Goal: Information Seeking & Learning: Learn about a topic

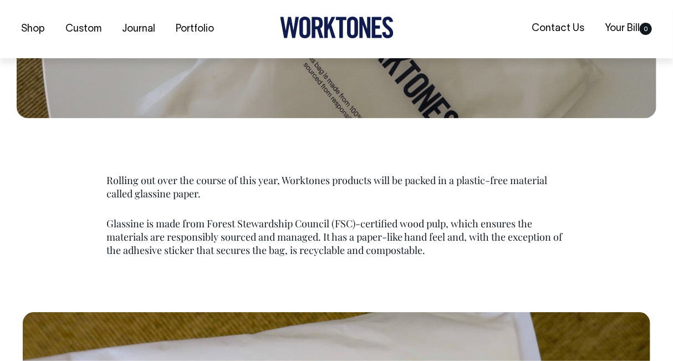
scroll to position [448, 0]
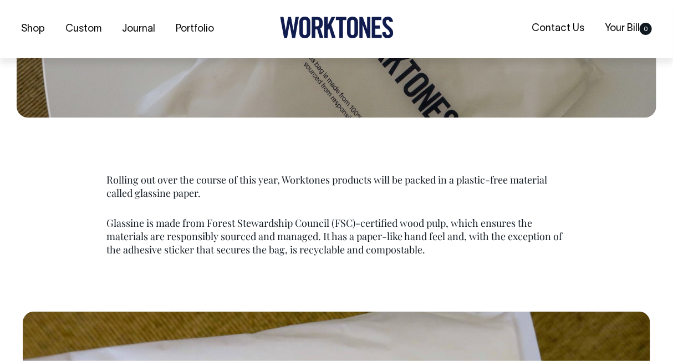
drag, startPoint x: 444, startPoint y: 251, endPoint x: 286, endPoint y: 177, distance: 174.5
click at [286, 177] on div "Rolling out over the course of this year, Worktones products will be packed in …" at bounding box center [337, 214] width 494 height 83
copy div "Worktones products will be packed in a plastic-free material called glassine pa…"
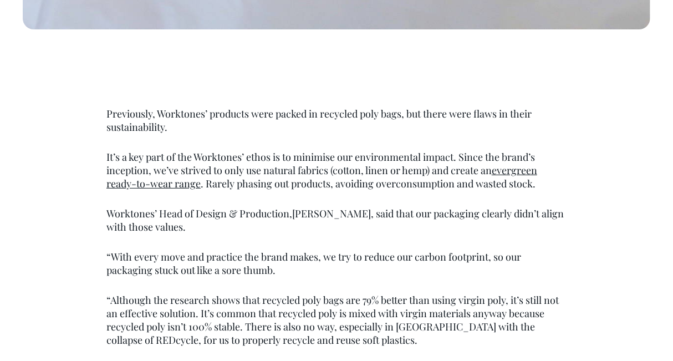
scroll to position [1083, 0]
drag, startPoint x: 323, startPoint y: 222, endPoint x: 219, endPoint y: 247, distance: 106.8
click at [219, 247] on div "Previously, Worktones’ products were packed in recycled poly bags, but there we…" at bounding box center [337, 227] width 494 height 240
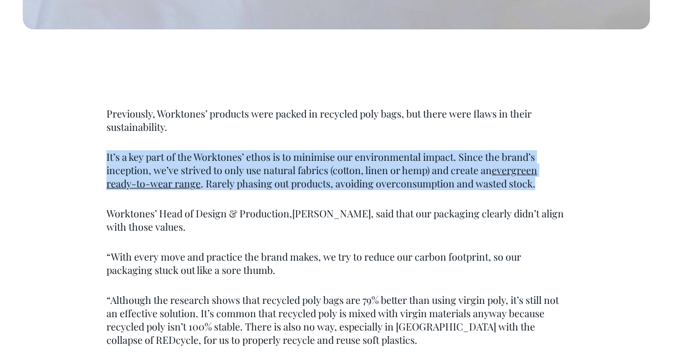
drag, startPoint x: 544, startPoint y: 185, endPoint x: 100, endPoint y: 163, distance: 444.4
click at [100, 163] on div "Previously, Worktones’ products were packed in recycled poly bags, but there we…" at bounding box center [337, 227] width 494 height 240
copy p "It’s a key part of the Worktones’ ethos is to minimise our environmental impact…"
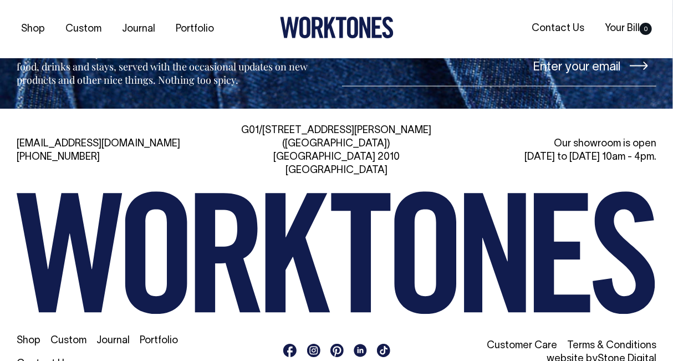
scroll to position [3839, 0]
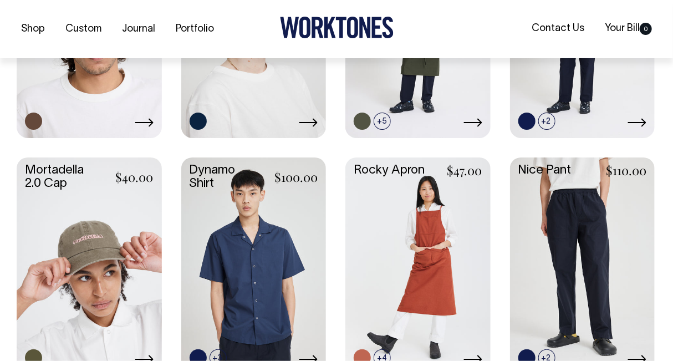
scroll to position [642, 0]
